Goal: Navigation & Orientation: Find specific page/section

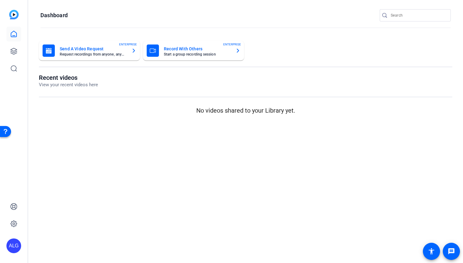
click at [288, 98] on div "Recent videos View your recent videos here No videos shared to your Library yet." at bounding box center [246, 94] width 414 height 41
click at [12, 49] on icon at bounding box center [13, 50] width 7 height 7
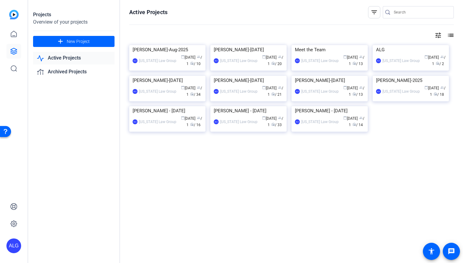
click at [78, 62] on link "Active Projects" at bounding box center [73, 58] width 81 height 13
click at [75, 70] on link "Archived Projects" at bounding box center [73, 72] width 81 height 13
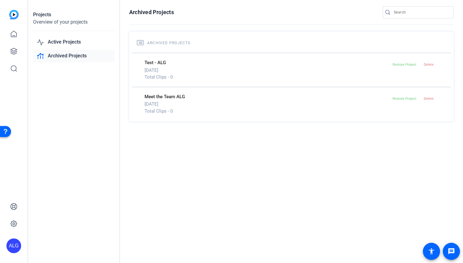
click at [157, 73] on p "[DATE]" at bounding box center [268, 70] width 246 height 7
click at [434, 64] on span at bounding box center [429, 64] width 20 height 15
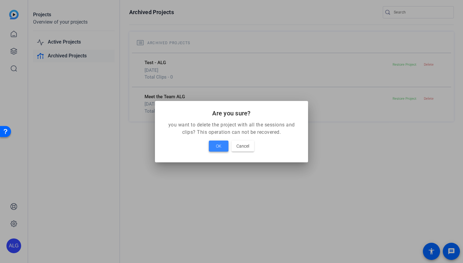
click at [225, 143] on span at bounding box center [219, 145] width 20 height 15
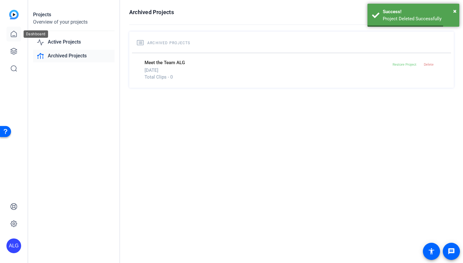
click at [12, 34] on icon at bounding box center [13, 33] width 7 height 7
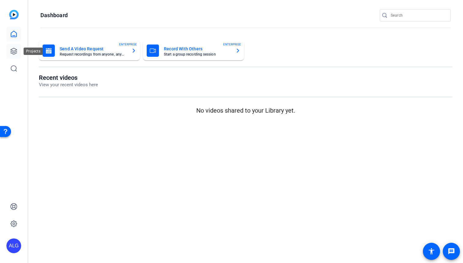
click at [13, 51] on icon at bounding box center [13, 50] width 7 height 7
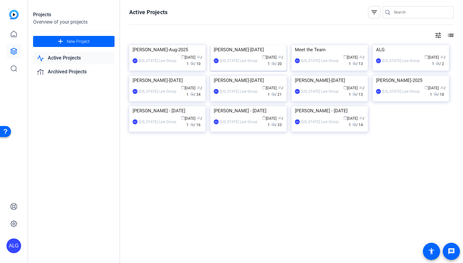
click at [249, 45] on img at bounding box center [248, 45] width 76 height 0
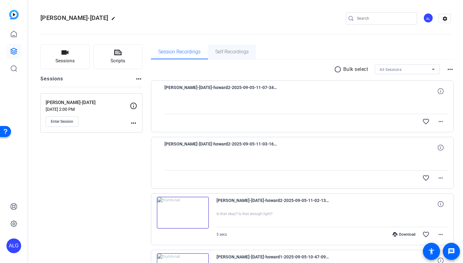
click at [233, 52] on span "Self Recordings" at bounding box center [231, 51] width 33 height 5
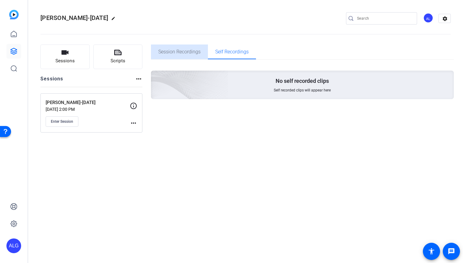
click at [197, 53] on span "Session Recordings" at bounding box center [179, 51] width 42 height 5
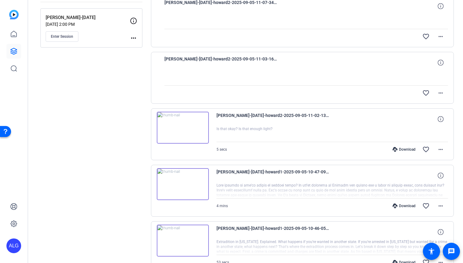
scroll to position [206, 0]
